Goal: Task Accomplishment & Management: Complete application form

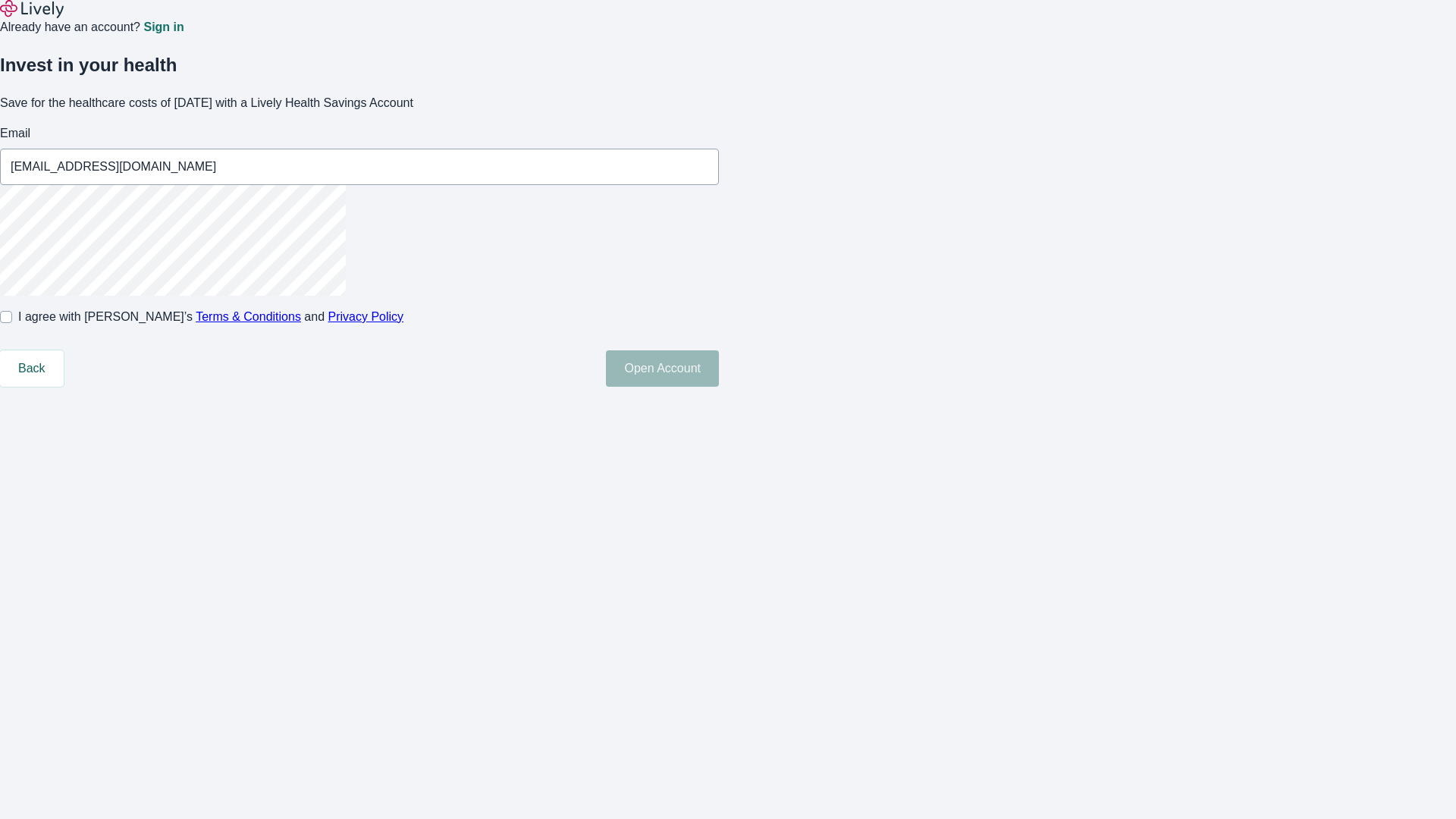
click at [12, 323] on input "I agree with Lively’s Terms & Conditions and Privacy Policy" at bounding box center [6, 317] width 12 height 12
checkbox input "true"
click at [719, 387] on button "Open Account" at bounding box center [662, 368] width 113 height 37
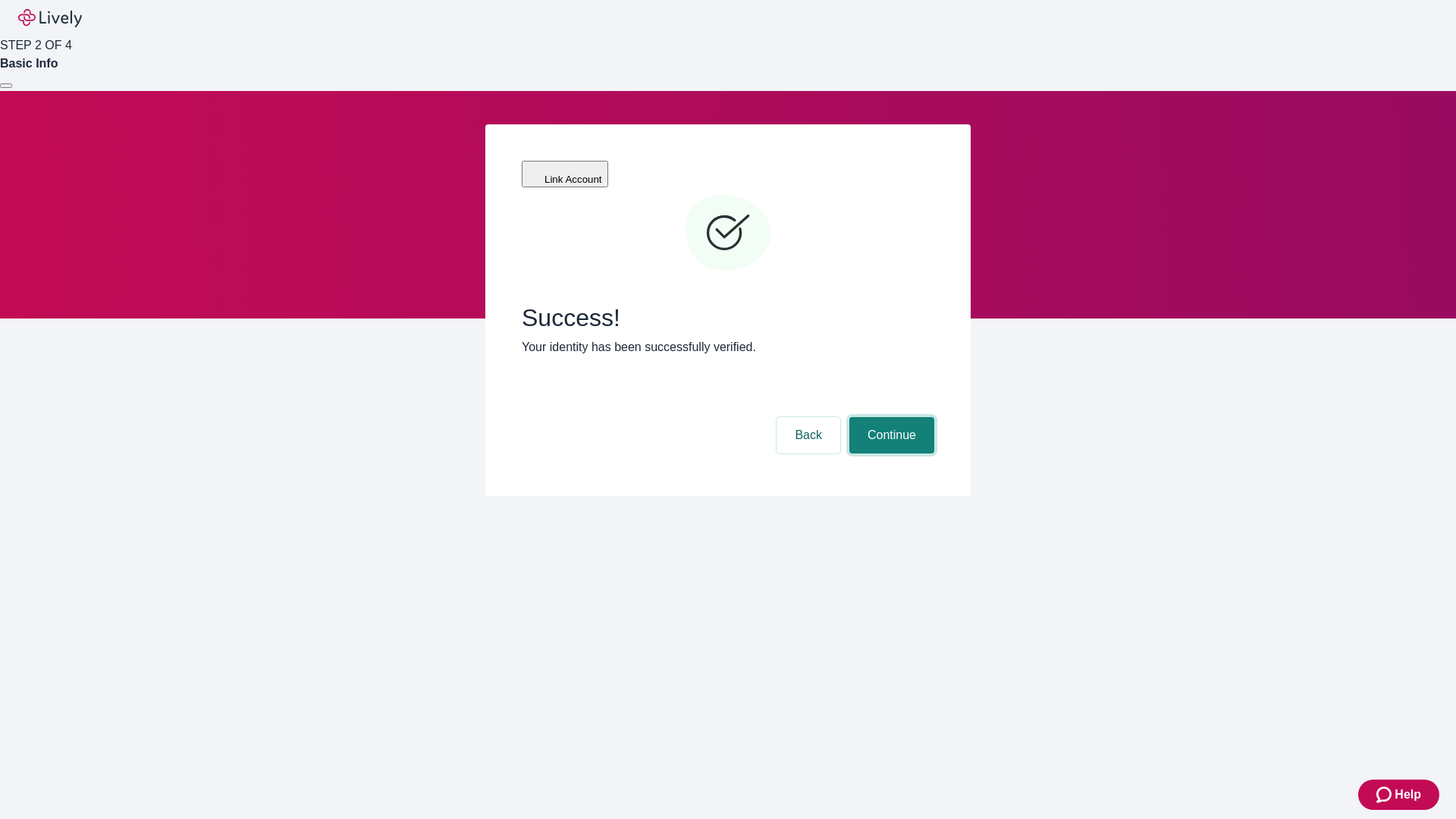
click at [890, 417] on button "Continue" at bounding box center [892, 435] width 85 height 37
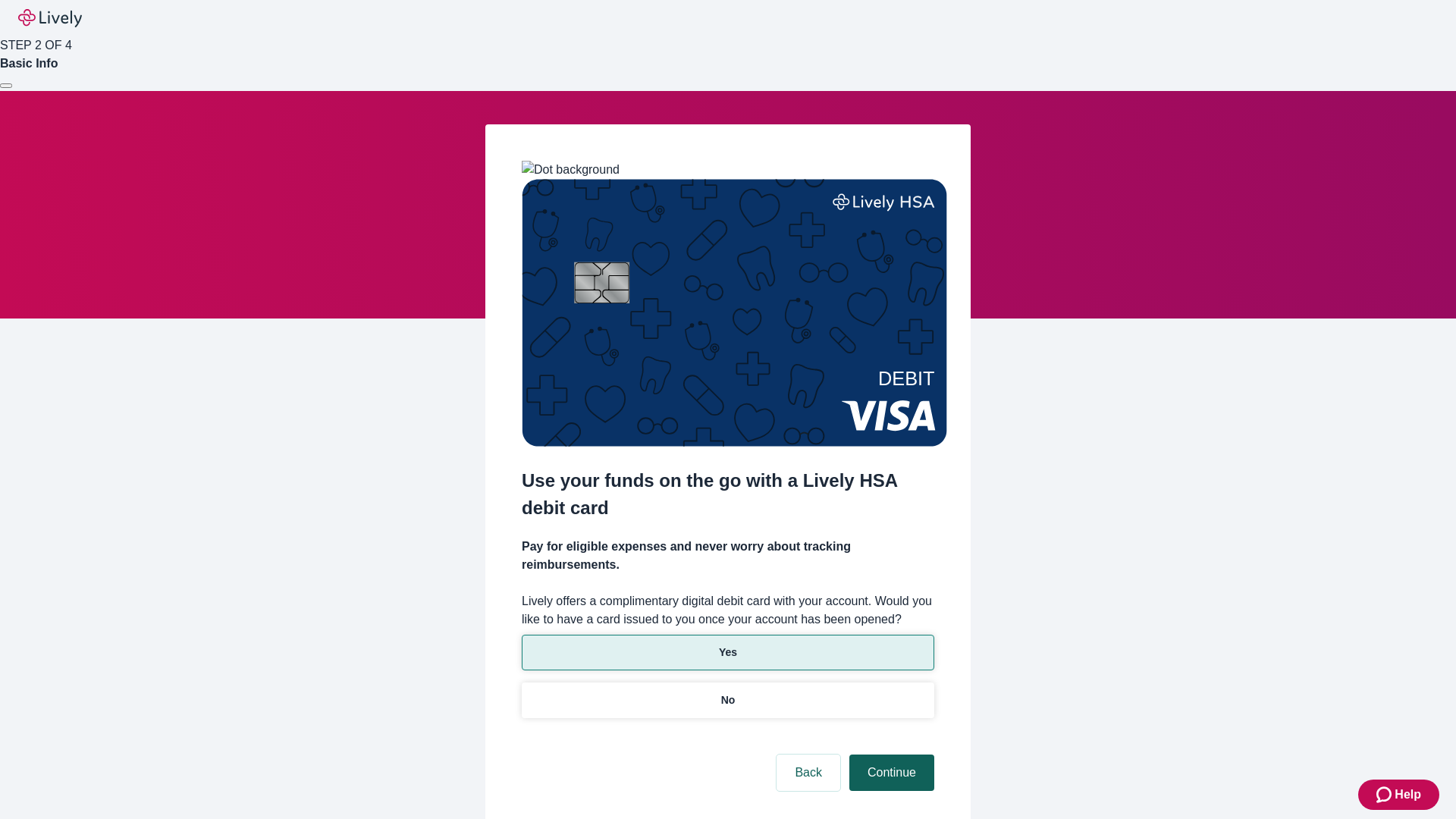
click at [727, 645] on p "Yes" at bounding box center [727, 652] width 18 height 16
click at [890, 754] on button "Continue" at bounding box center [892, 772] width 85 height 37
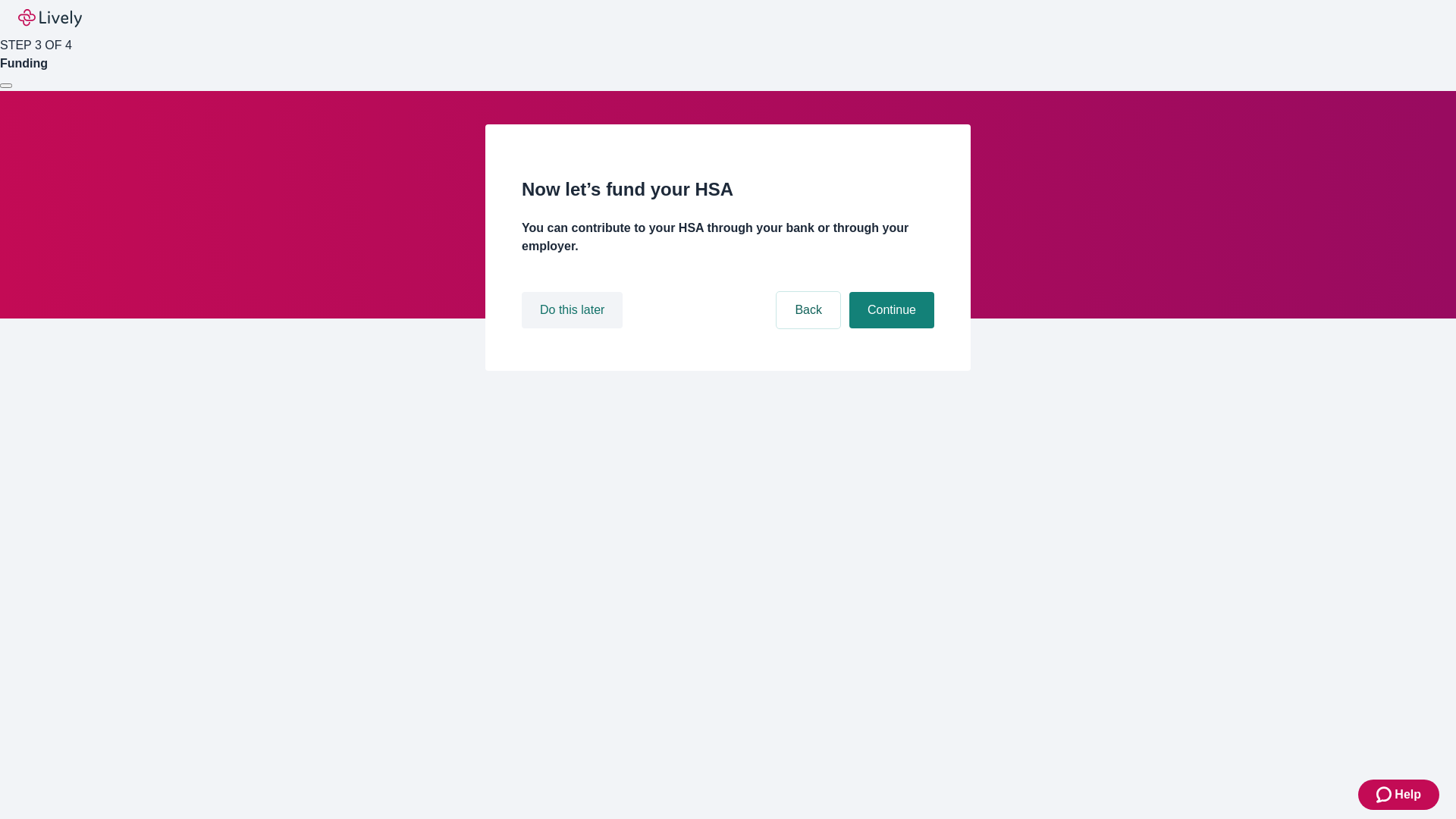
click at [574, 328] on button "Do this later" at bounding box center [572, 310] width 101 height 37
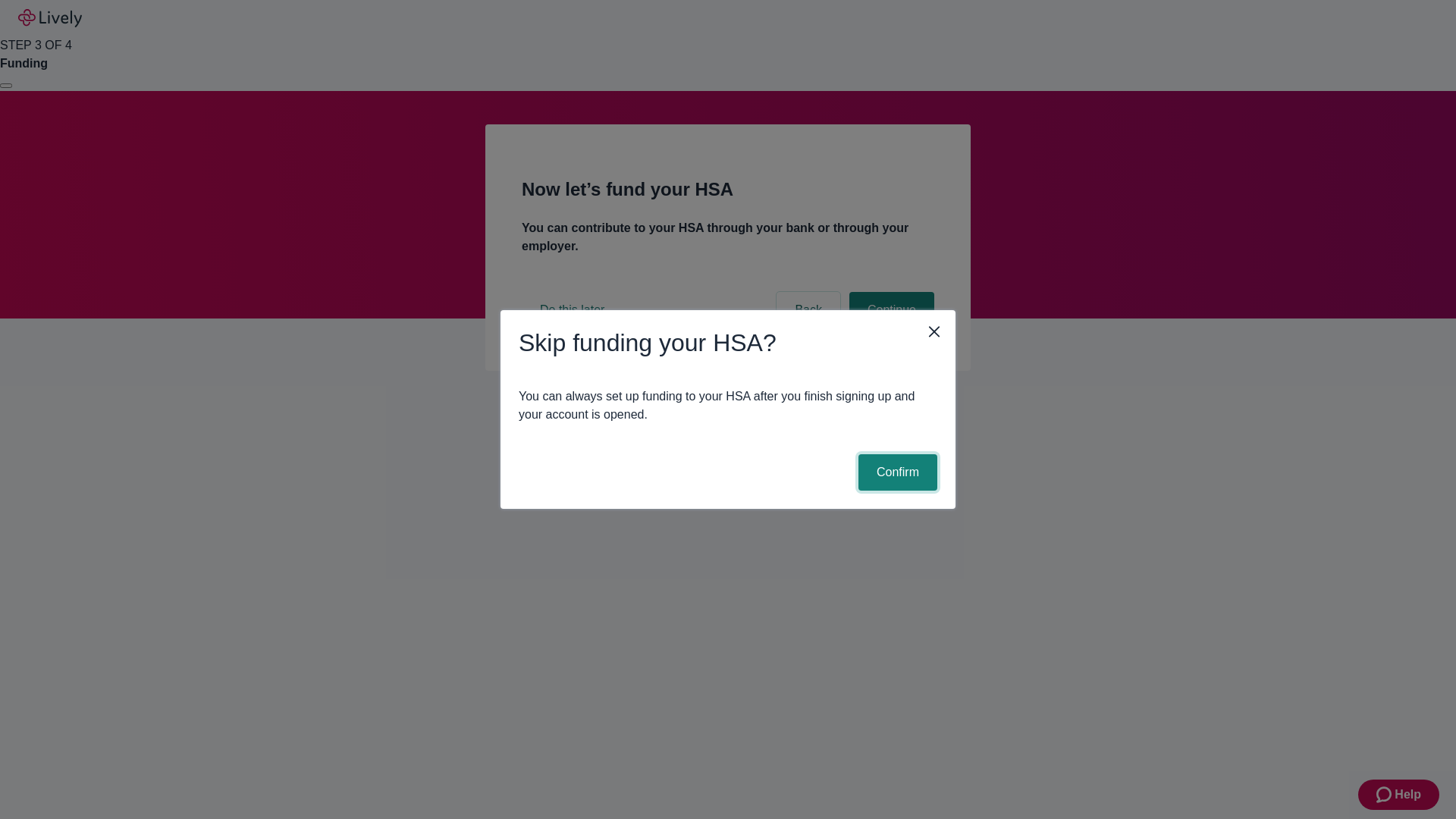
click at [896, 472] on button "Confirm" at bounding box center [897, 472] width 79 height 37
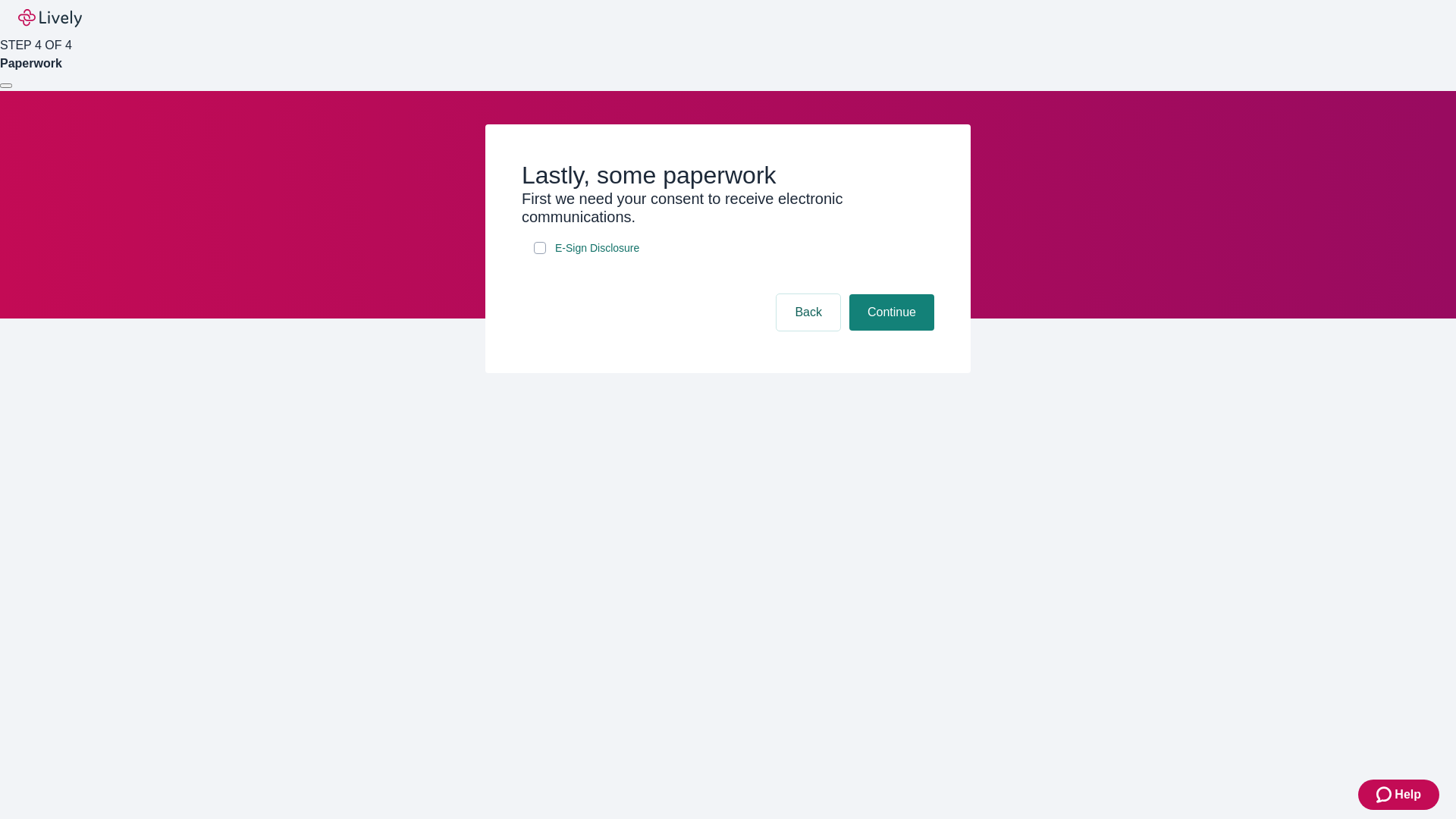
click at [540, 254] on input "E-Sign Disclosure" at bounding box center [540, 247] width 12 height 12
checkbox input "true"
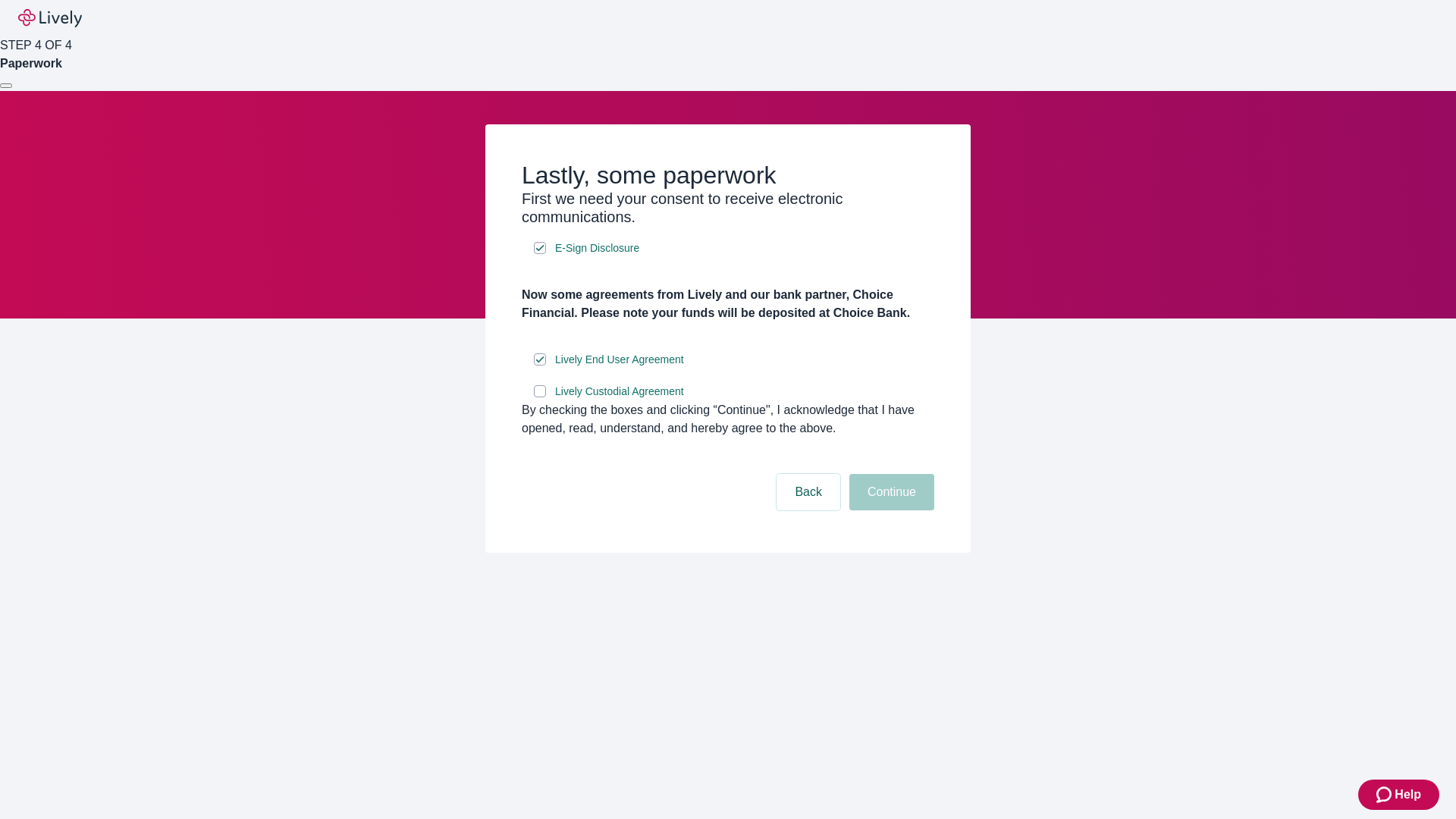
click at [540, 397] on input "Lively Custodial Agreement" at bounding box center [540, 391] width 12 height 12
checkbox input "true"
click at [890, 510] on button "Continue" at bounding box center [892, 492] width 85 height 37
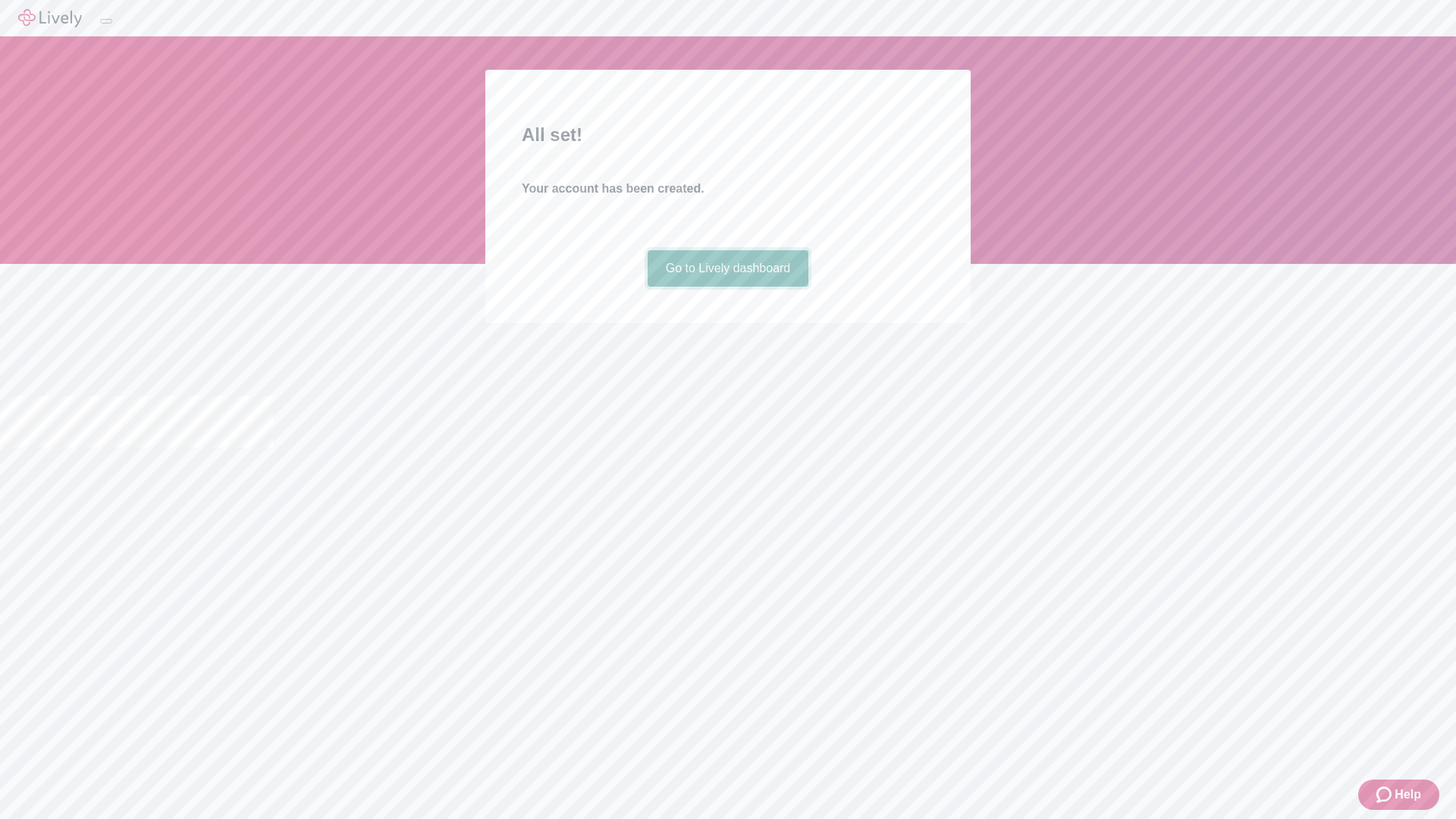
click at [727, 287] on link "Go to Lively dashboard" at bounding box center [728, 268] width 162 height 37
